Goal: Task Accomplishment & Management: Use online tool/utility

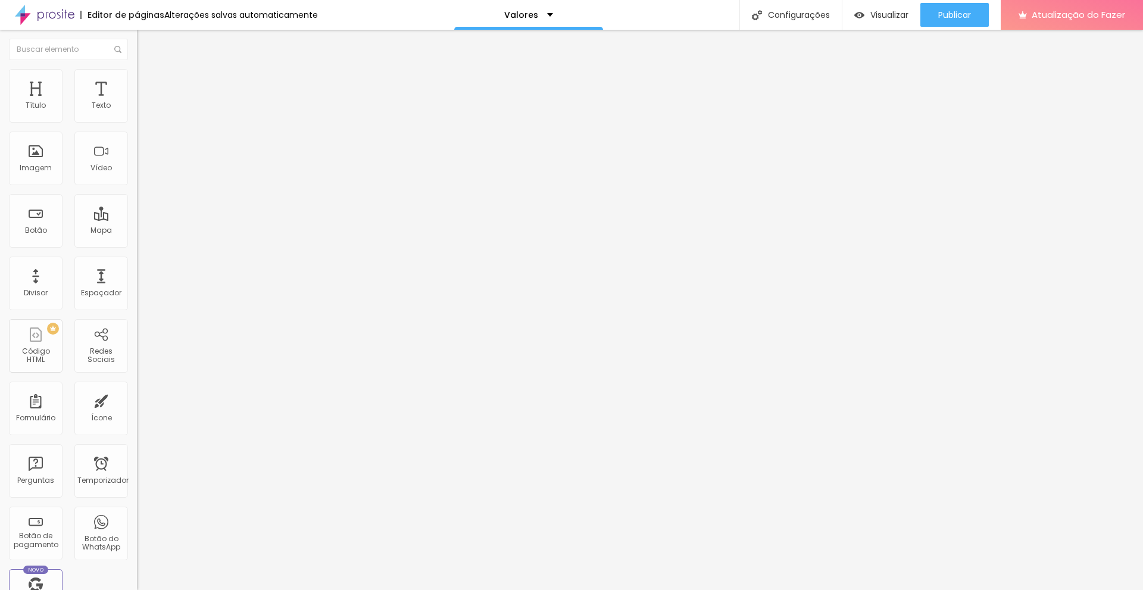
click at [148, 82] on font "Estilo" at bounding box center [157, 77] width 18 height 10
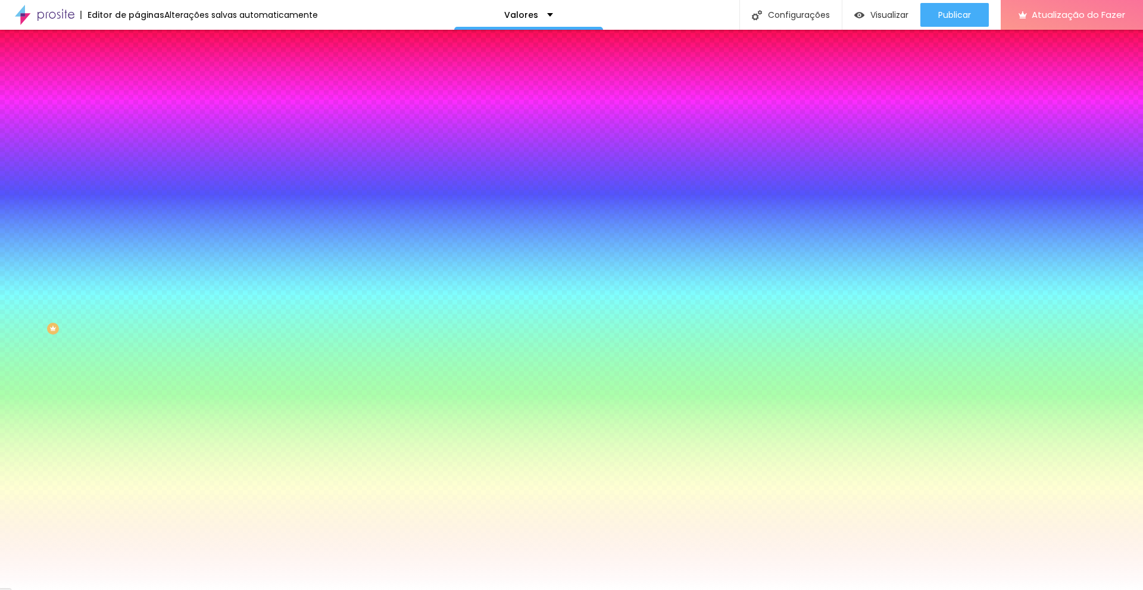
click at [137, 69] on li "Conteúdo" at bounding box center [205, 63] width 137 height 12
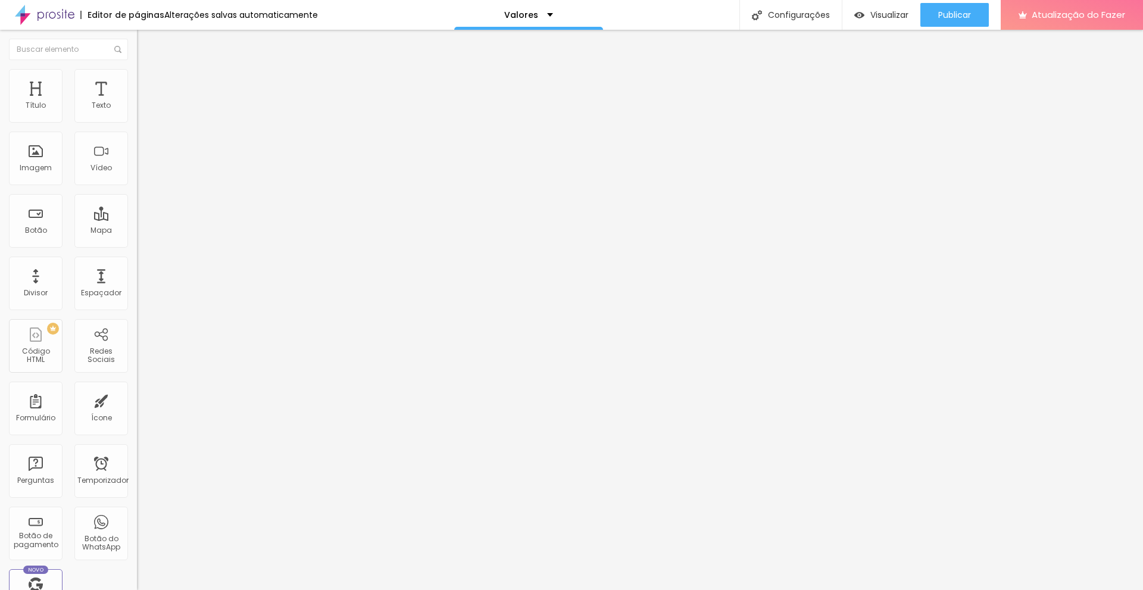
click at [137, 42] on button "Editar nulo" at bounding box center [205, 43] width 137 height 27
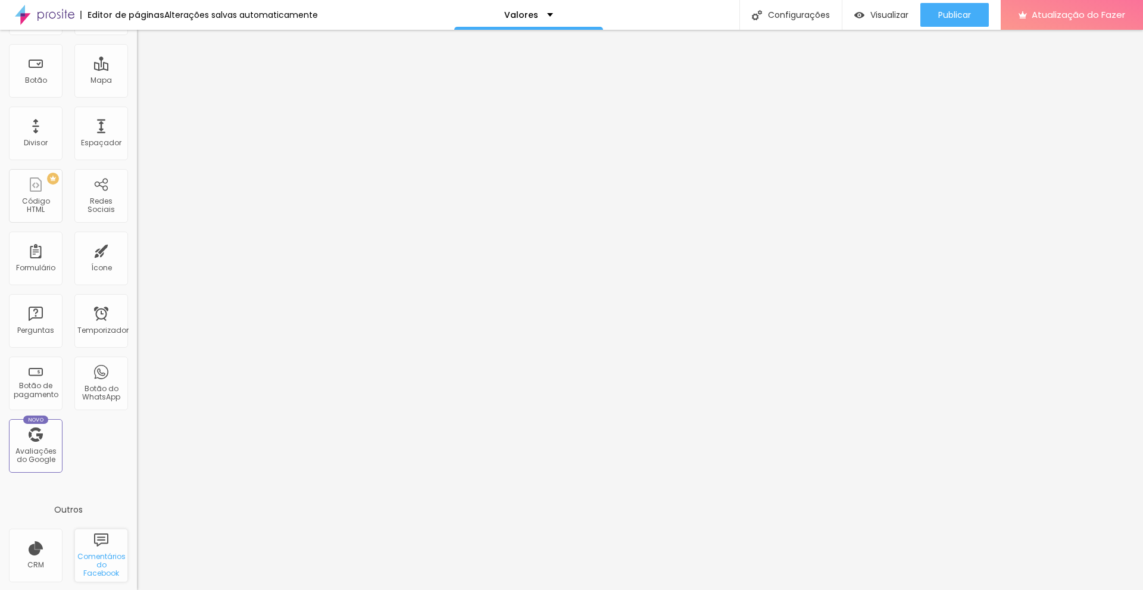
scroll to position [214, 0]
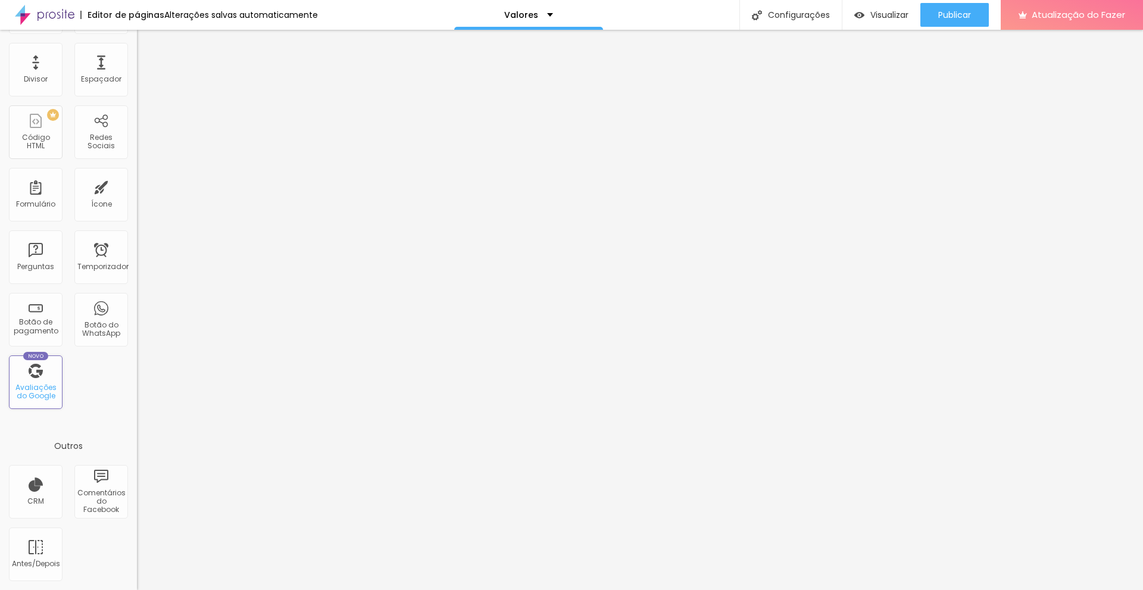
click at [44, 379] on div "Novo Avaliações do Google" at bounding box center [36, 382] width 54 height 54
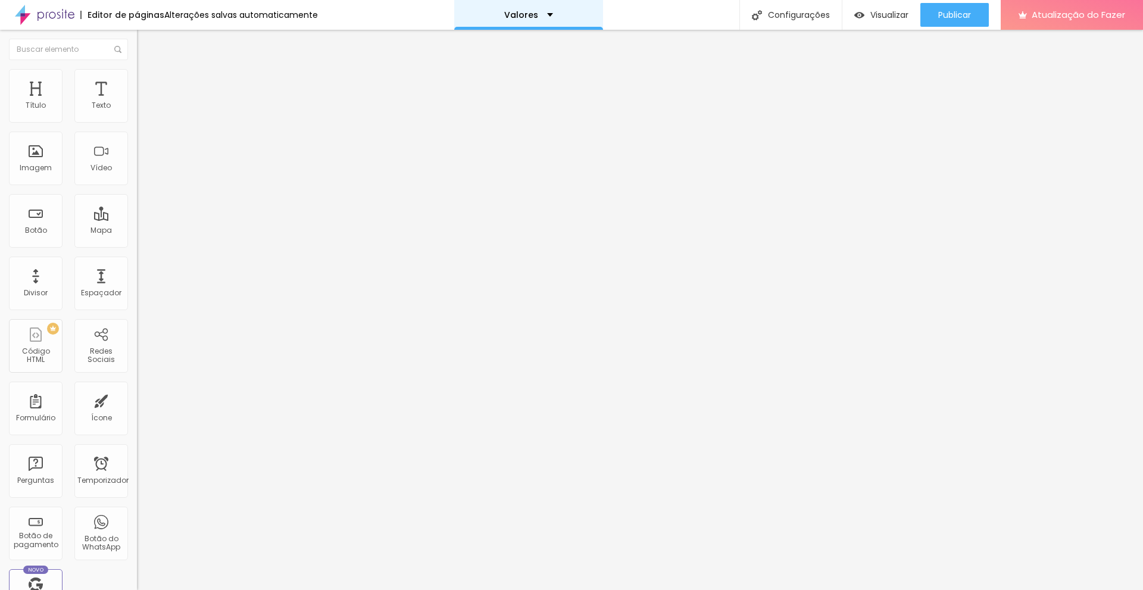
click at [540, 17] on div "Valores" at bounding box center [528, 15] width 49 height 8
drag, startPoint x: 521, startPoint y: 15, endPoint x: 532, endPoint y: 12, distance: 11.1
click at [521, 14] on font "Valores" at bounding box center [519, 15] width 34 height 12
click at [137, 101] on div "Trocar imagem" at bounding box center [205, 97] width 137 height 8
click at [144, 102] on font "Trocar imagem" at bounding box center [173, 97] width 58 height 10
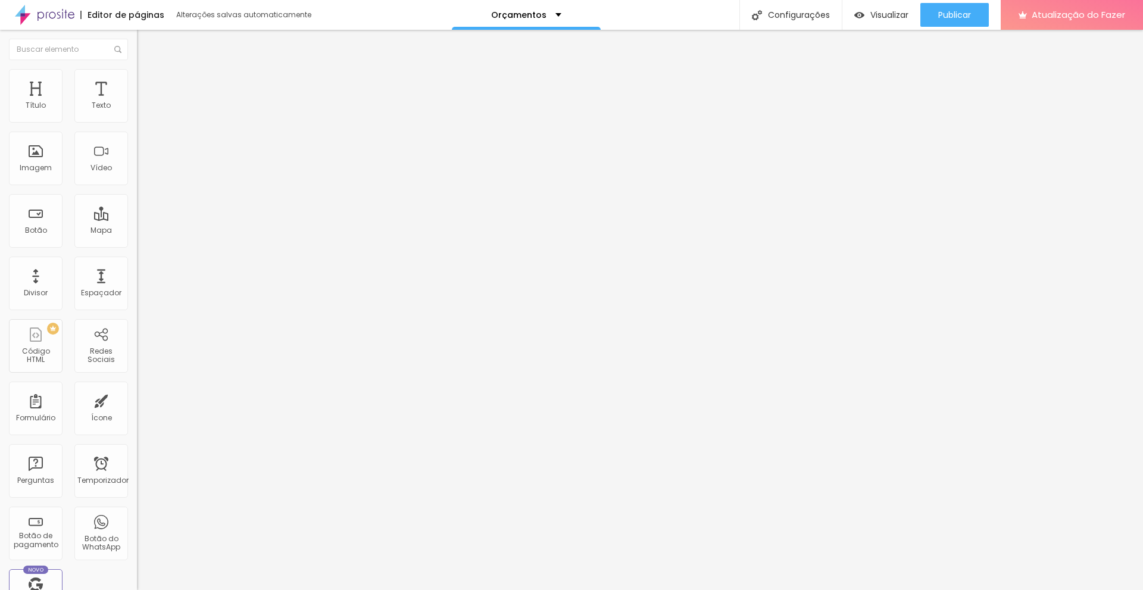
click at [202, 102] on span at bounding box center [205, 97] width 7 height 10
click at [144, 102] on font "Trocar imagem" at bounding box center [173, 97] width 58 height 10
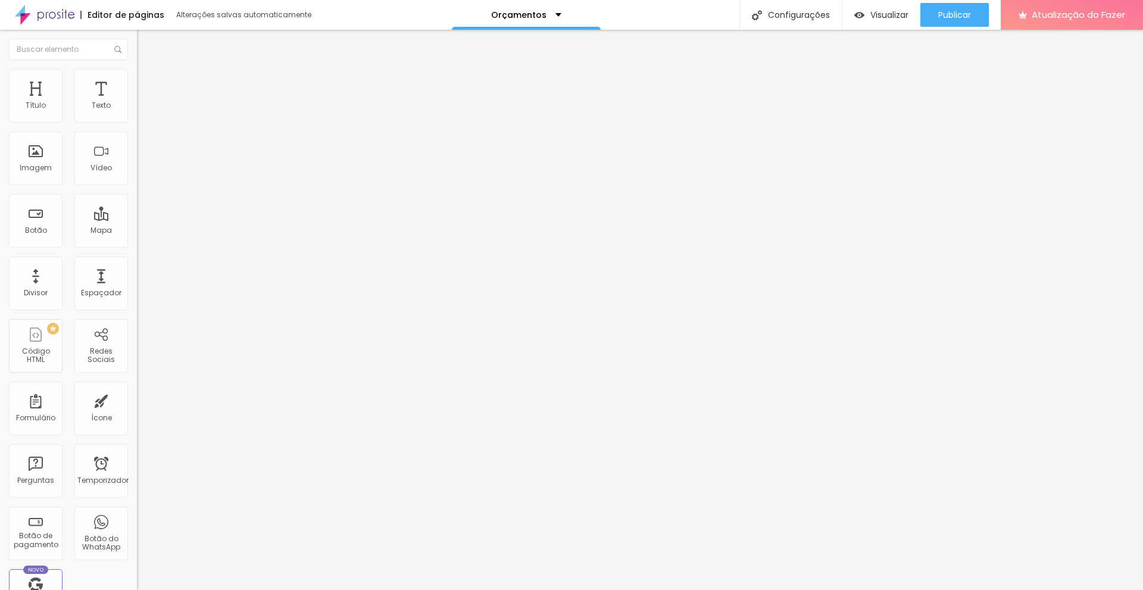
click at [871, 20] on font "Visualizar" at bounding box center [889, 15] width 38 height 12
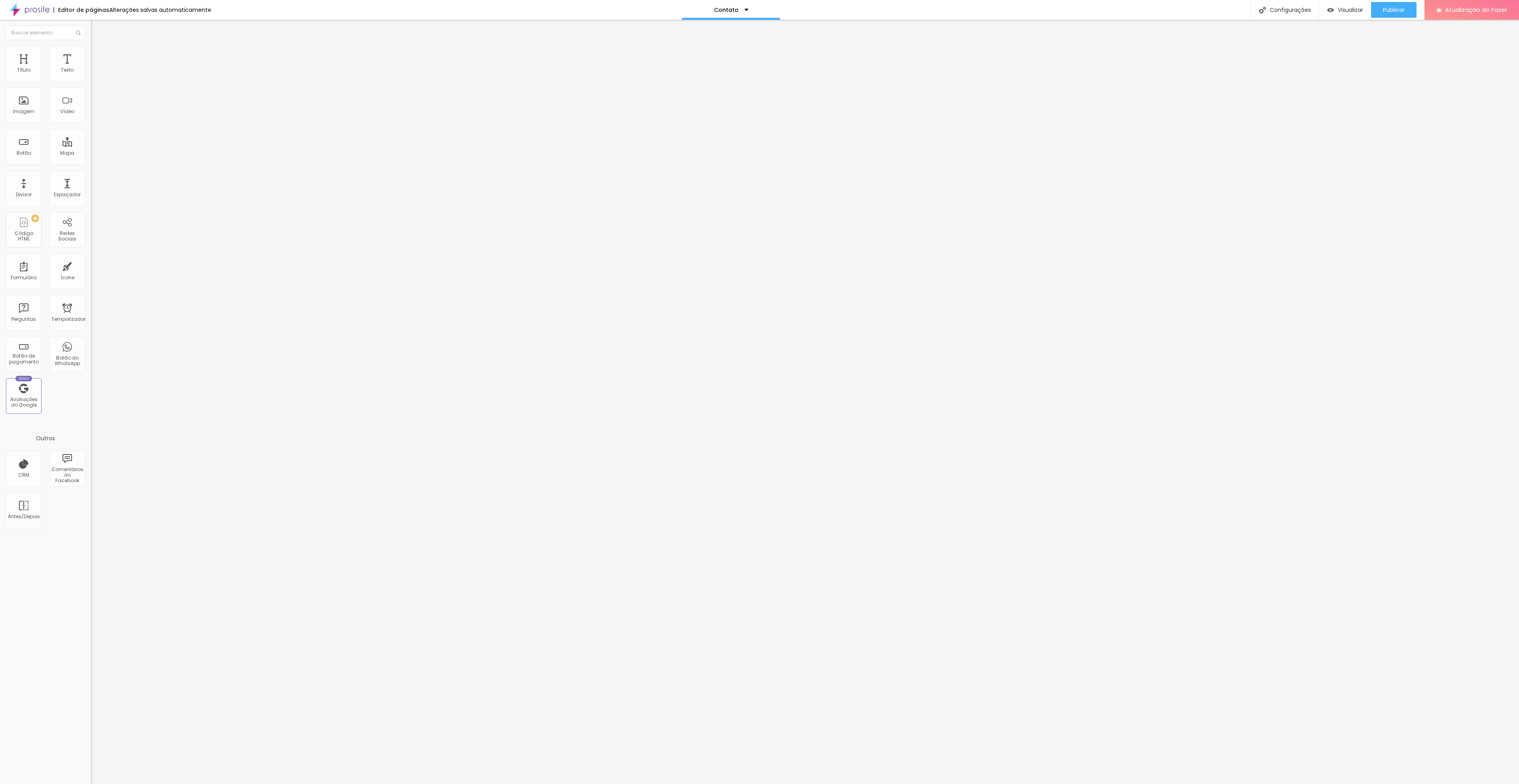
click at [134, 68] on span at bounding box center [136, 64] width 5 height 7
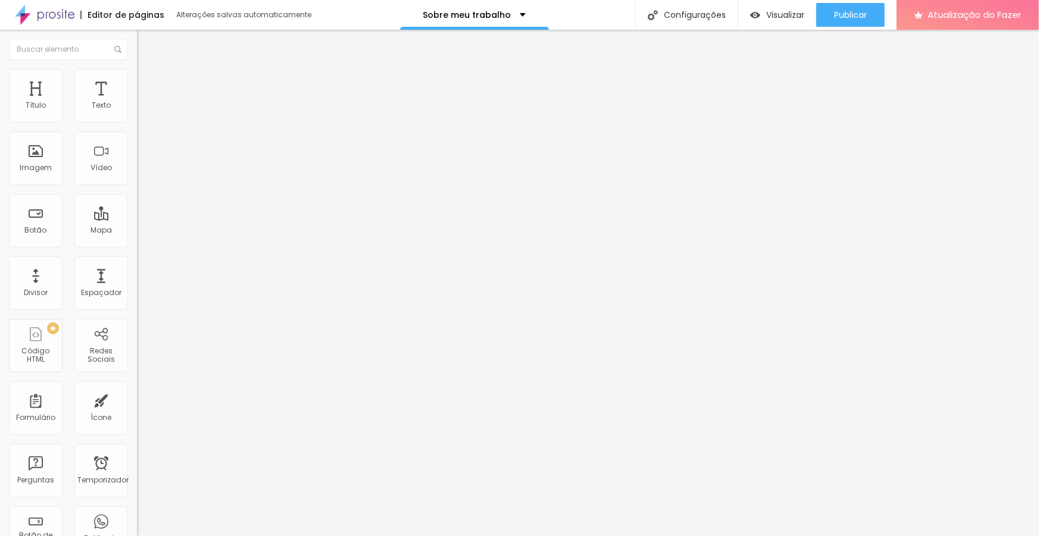
scroll to position [162, 0]
